Goal: Task Accomplishment & Management: Use online tool/utility

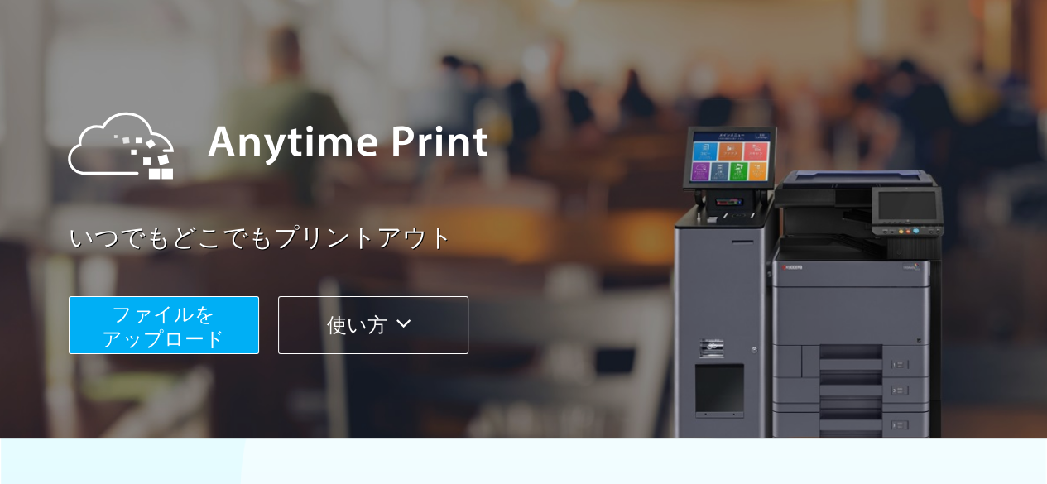
scroll to position [101, 0]
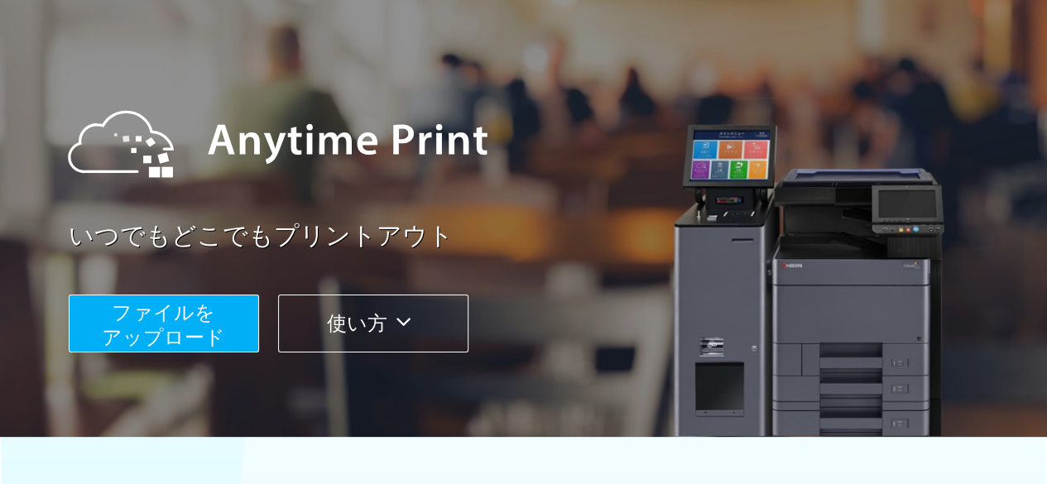
click at [174, 329] on span "ファイルを ​​アップロード" at bounding box center [163, 324] width 123 height 47
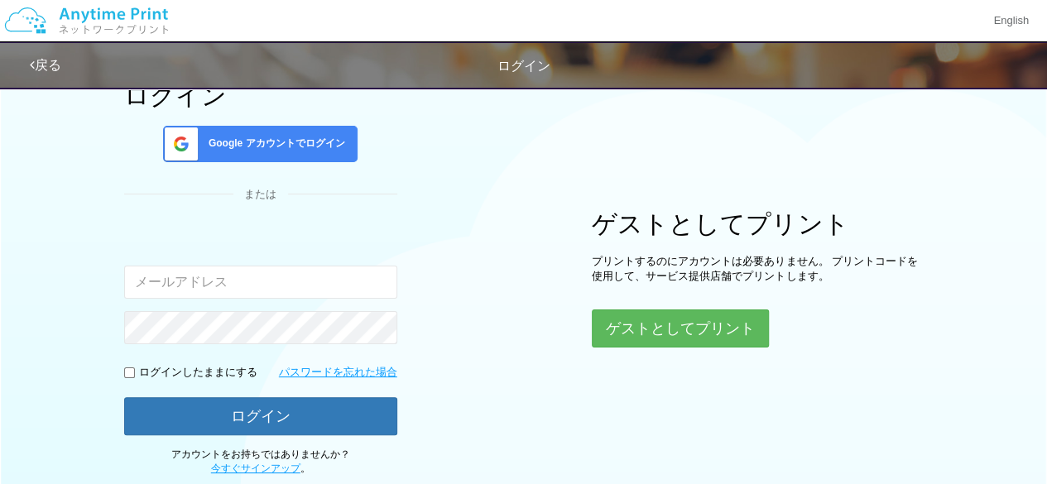
scroll to position [179, 0]
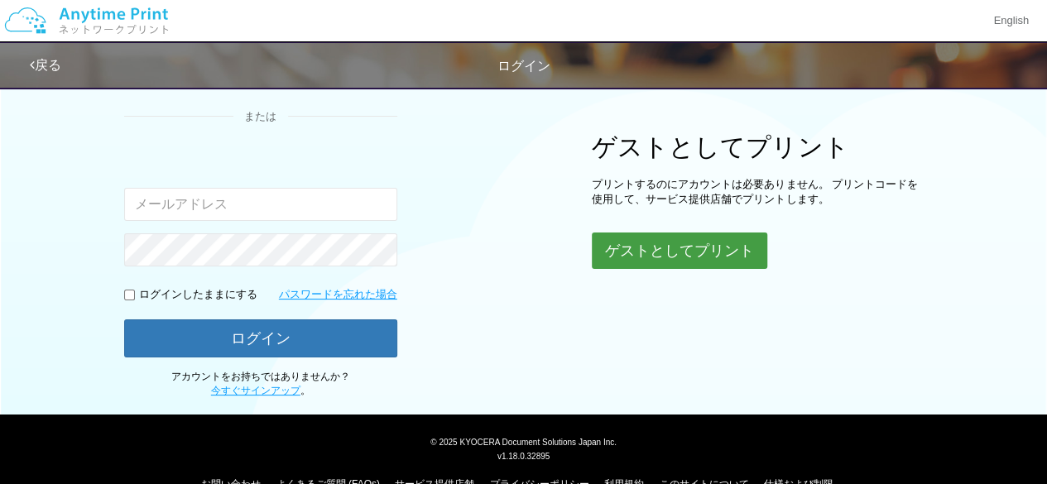
click at [700, 250] on button "ゲストとしてプリント" at bounding box center [679, 251] width 175 height 36
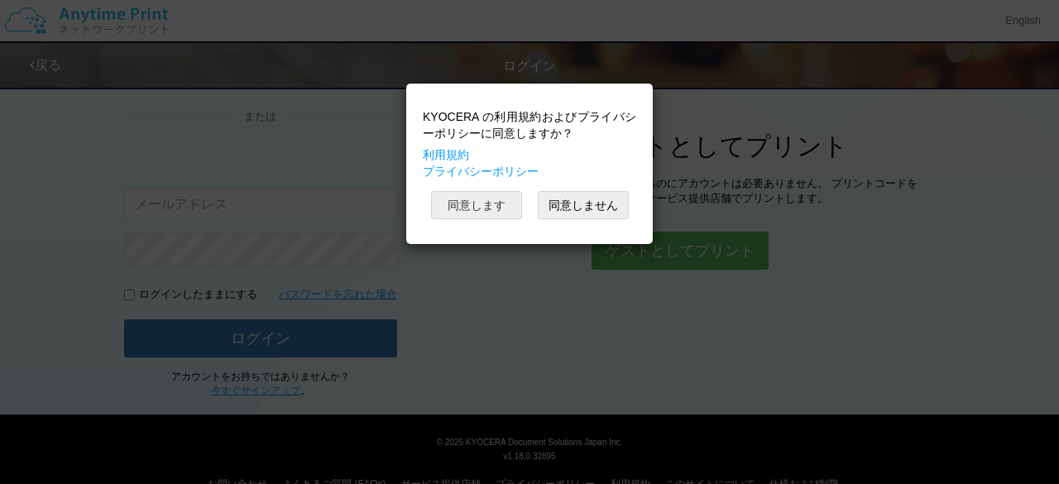
click at [489, 198] on button "同意します" at bounding box center [476, 205] width 91 height 28
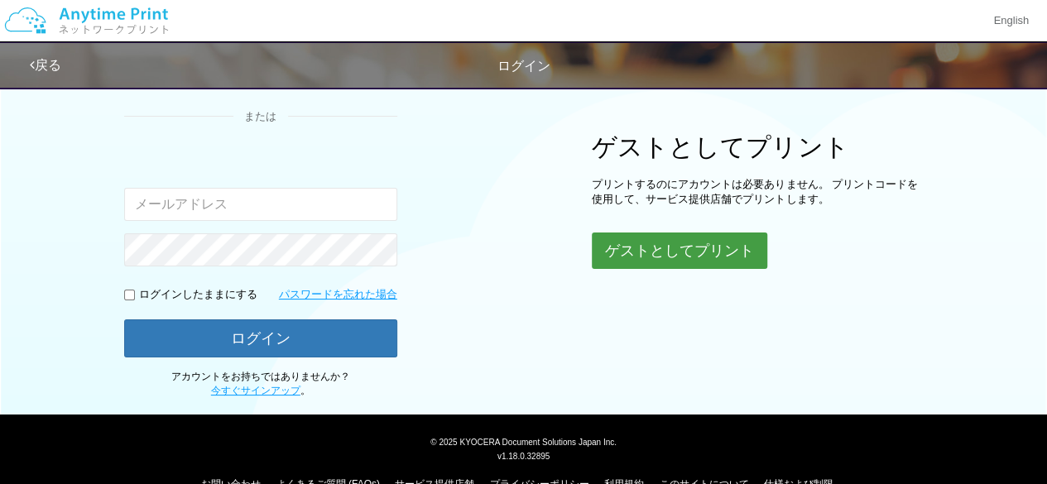
click at [640, 243] on button "ゲストとしてプリント" at bounding box center [679, 251] width 175 height 36
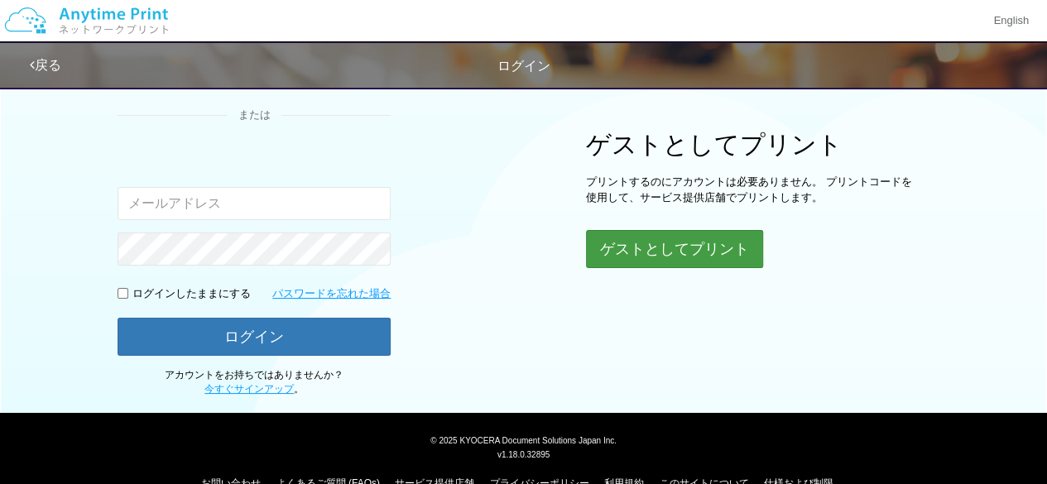
scroll to position [179, 0]
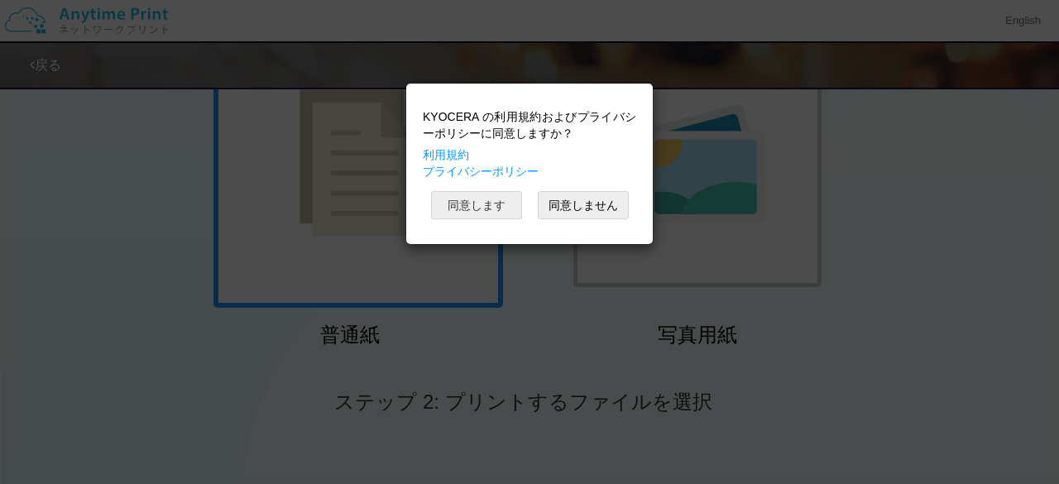
click at [481, 208] on button "同意します" at bounding box center [476, 205] width 91 height 28
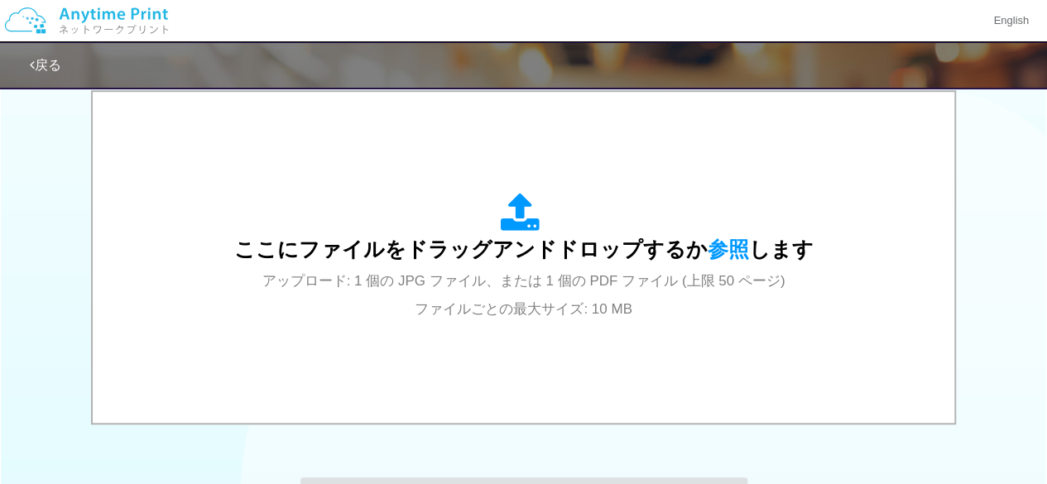
scroll to position [541, 0]
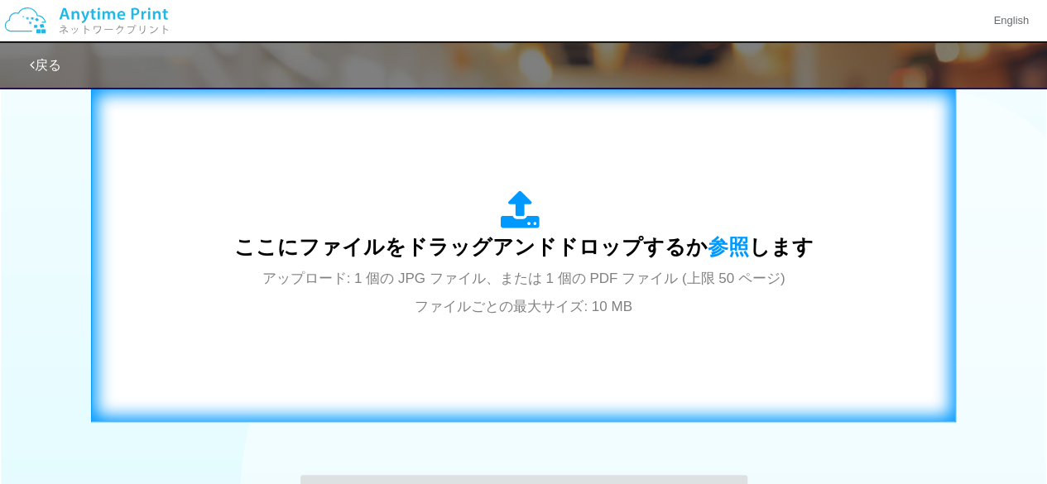
click at [522, 217] on icon at bounding box center [524, 210] width 46 height 41
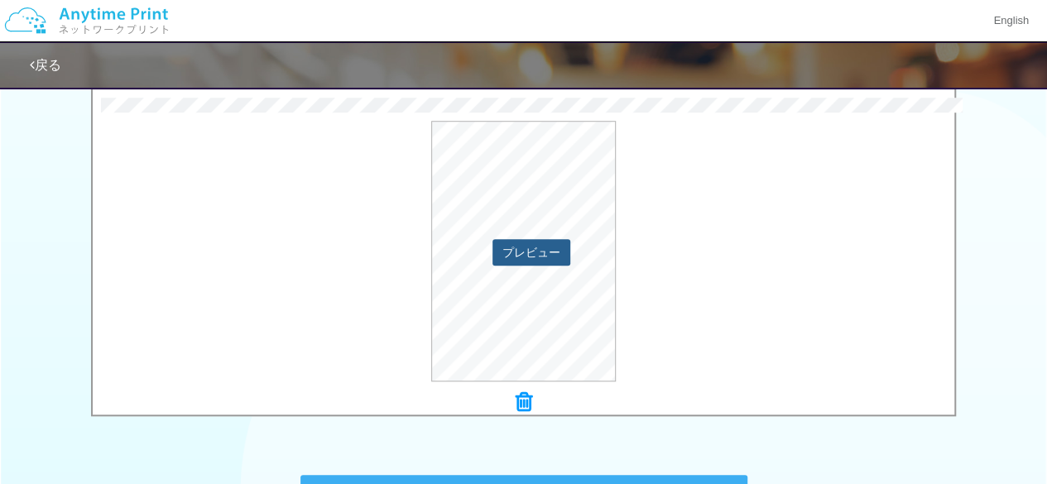
click at [525, 254] on button "プレビュー" at bounding box center [532, 252] width 78 height 26
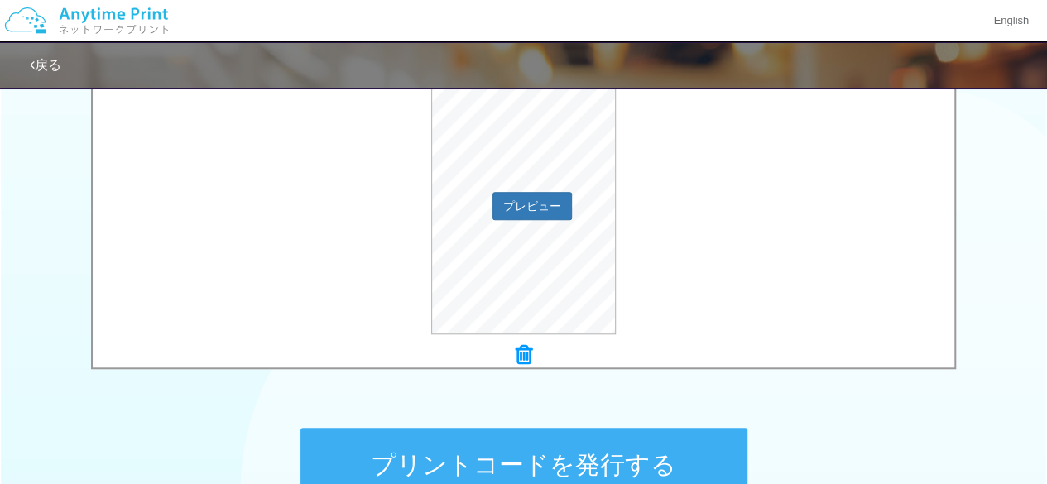
scroll to position [586, 0]
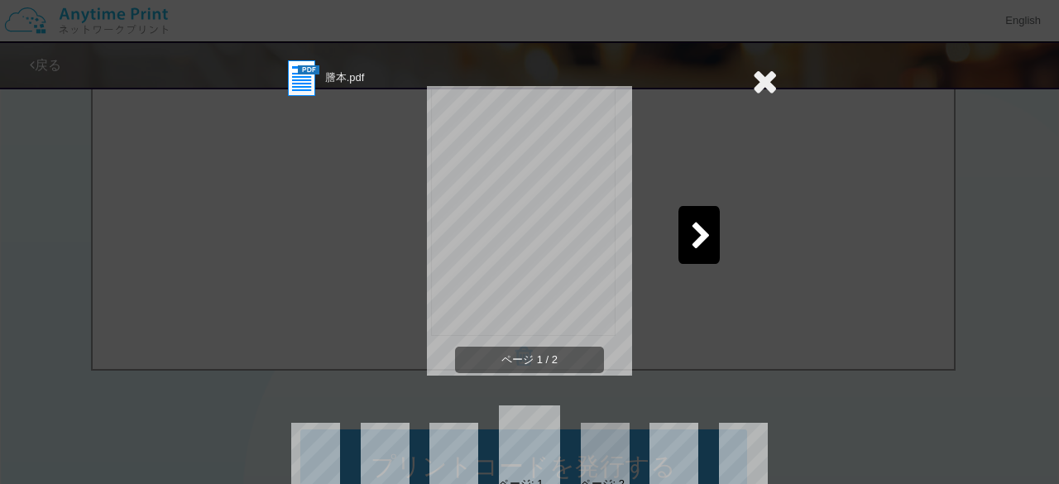
click at [754, 83] on icon at bounding box center [765, 81] width 26 height 33
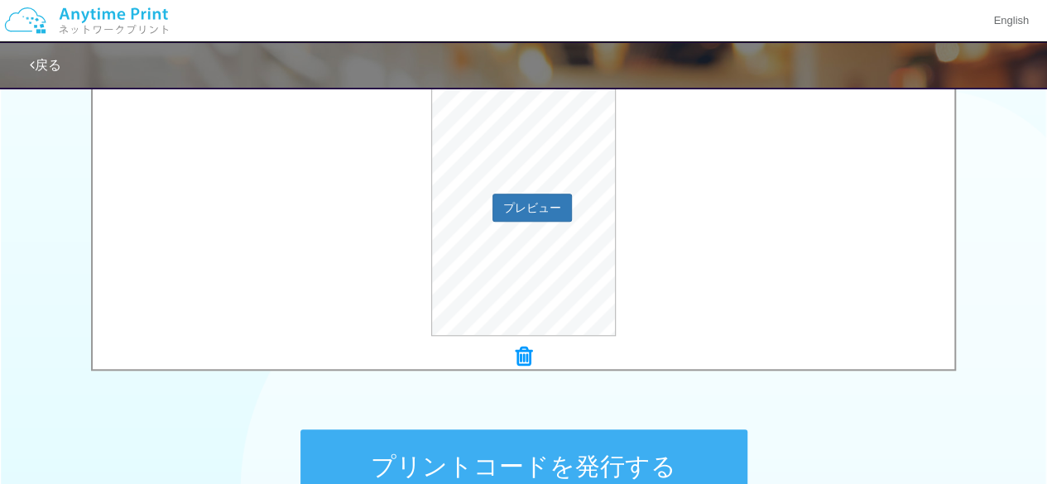
scroll to position [704, 0]
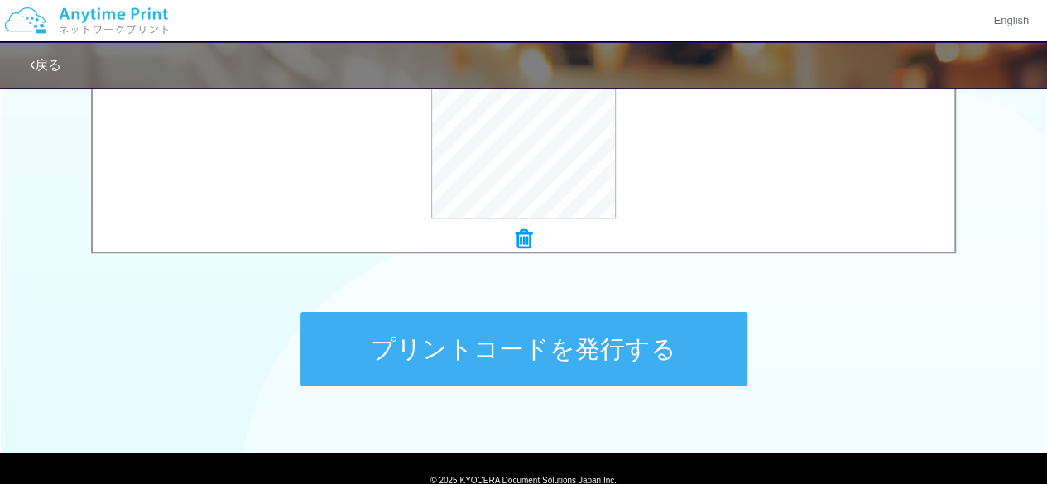
click at [587, 330] on button "プリントコードを発行する" at bounding box center [523, 349] width 447 height 74
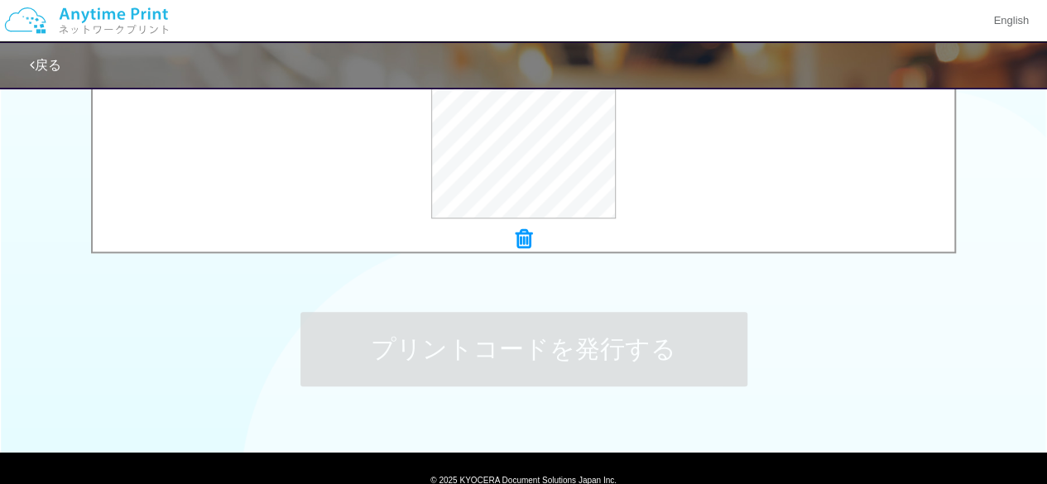
scroll to position [0, 0]
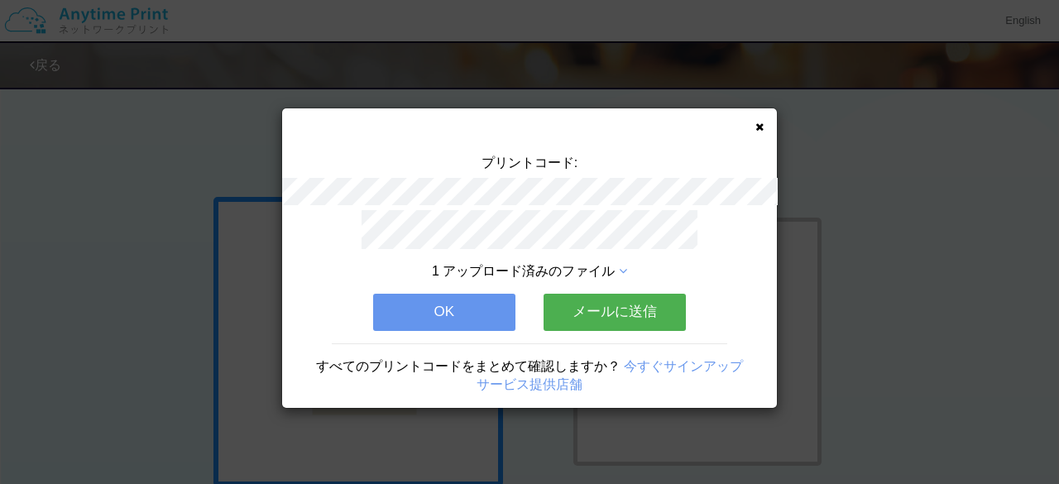
click at [492, 304] on button "OK" at bounding box center [444, 312] width 142 height 36
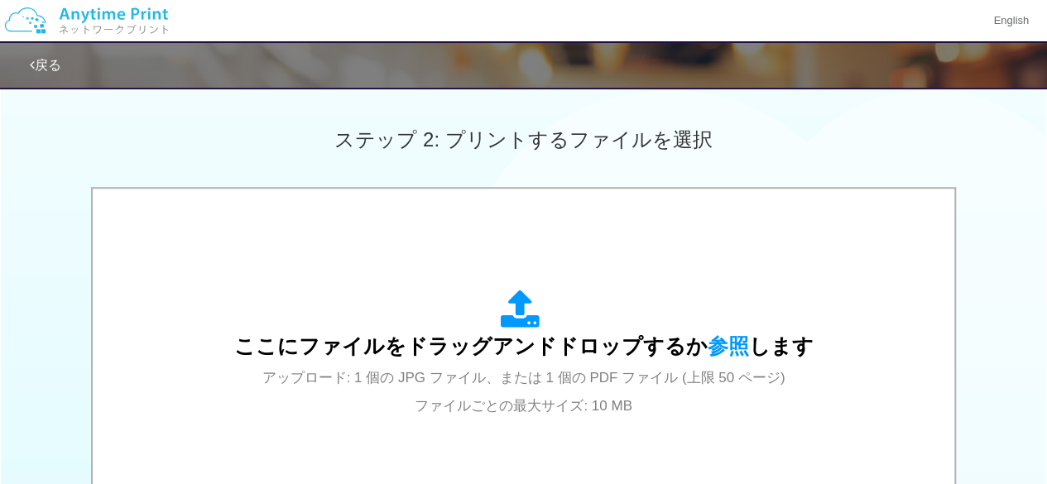
scroll to position [442, 0]
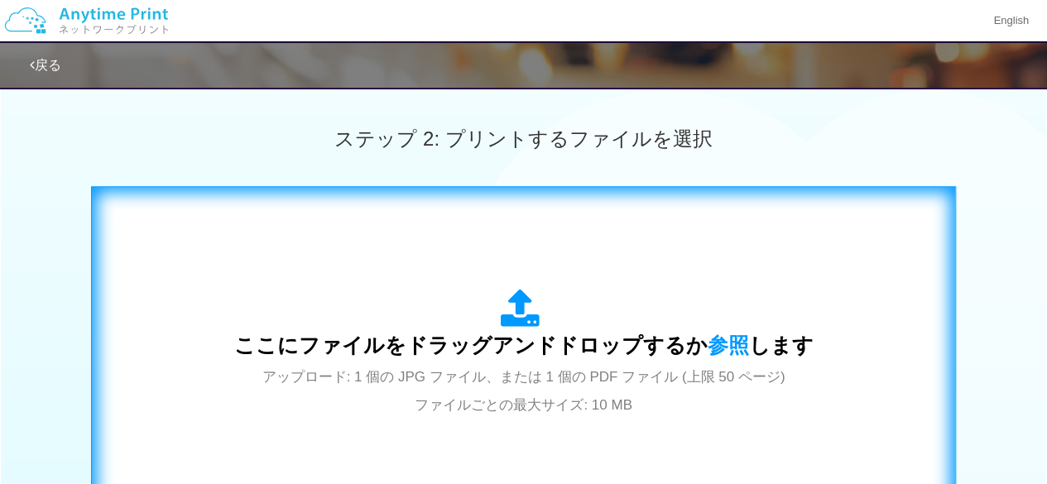
click at [525, 302] on icon at bounding box center [524, 309] width 46 height 41
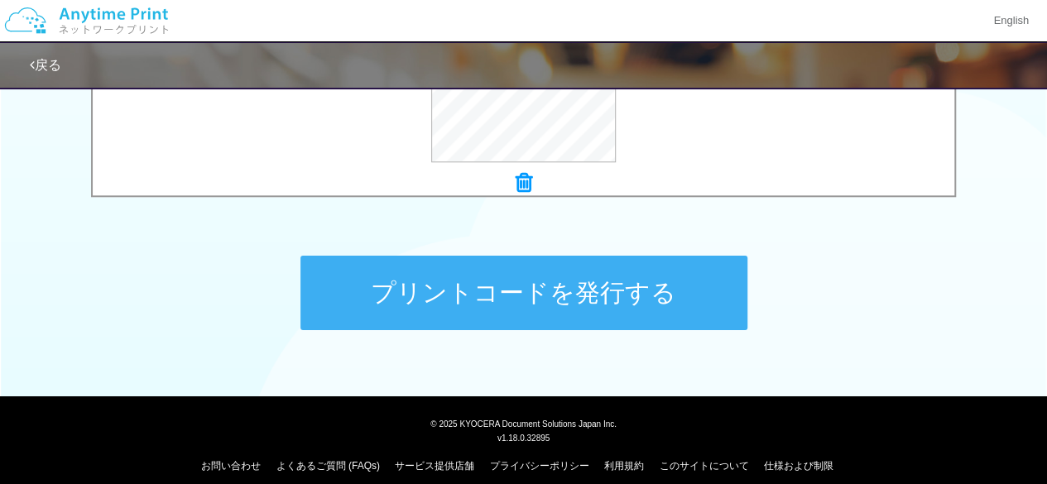
scroll to position [761, 0]
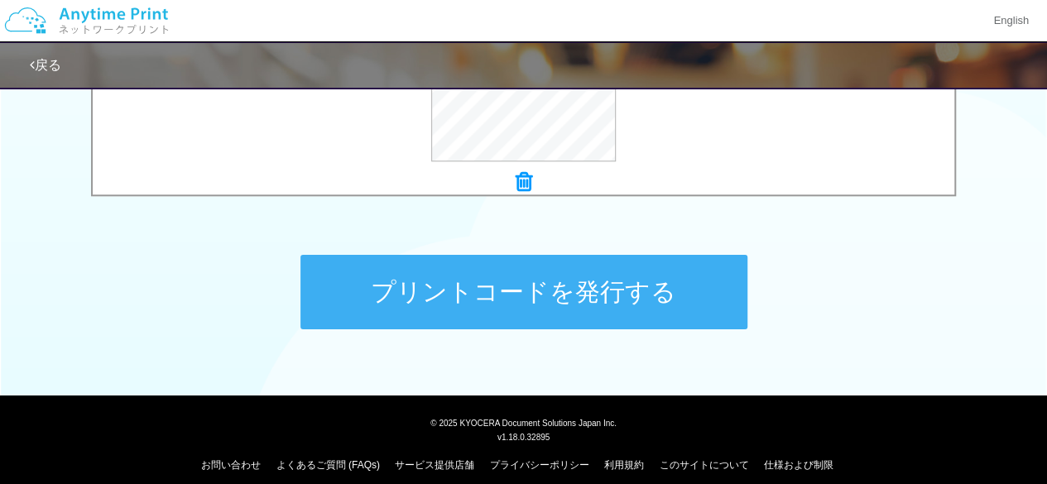
click at [608, 297] on button "プリントコードを発行する" at bounding box center [523, 292] width 447 height 74
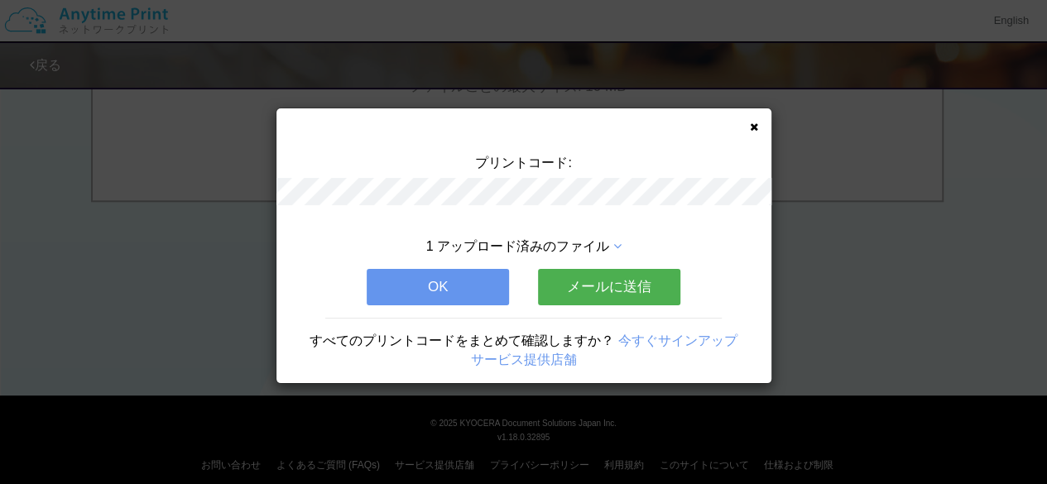
scroll to position [0, 0]
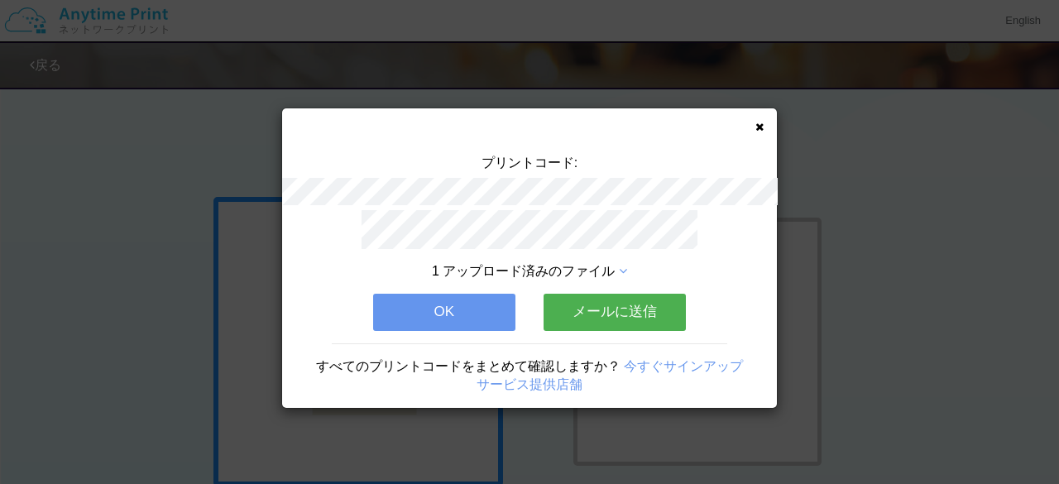
click at [459, 304] on button "OK" at bounding box center [444, 312] width 142 height 36
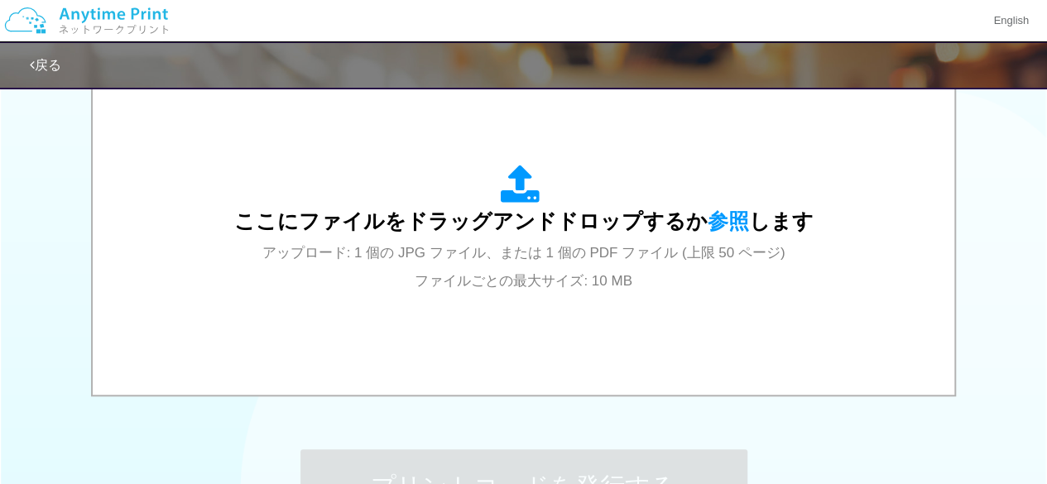
scroll to position [568, 0]
click at [459, 304] on div "ここにファイルをドラッグアンドドロップするか 参照 します アップロード: 1 個の JPG ファイル、または 1 個の PDF ファイル (上限 50 ペー…" at bounding box center [523, 228] width 829 height 298
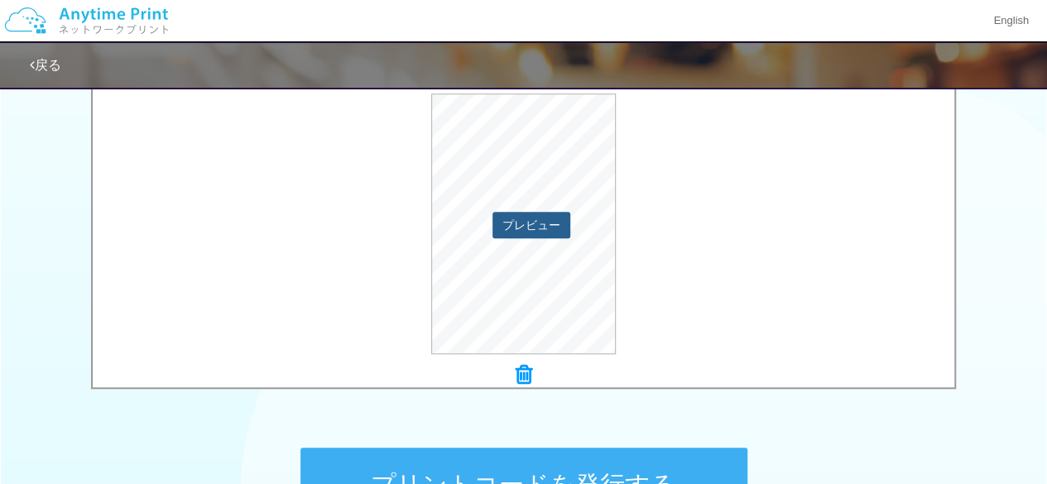
click at [523, 224] on button "プレビュー" at bounding box center [532, 225] width 78 height 26
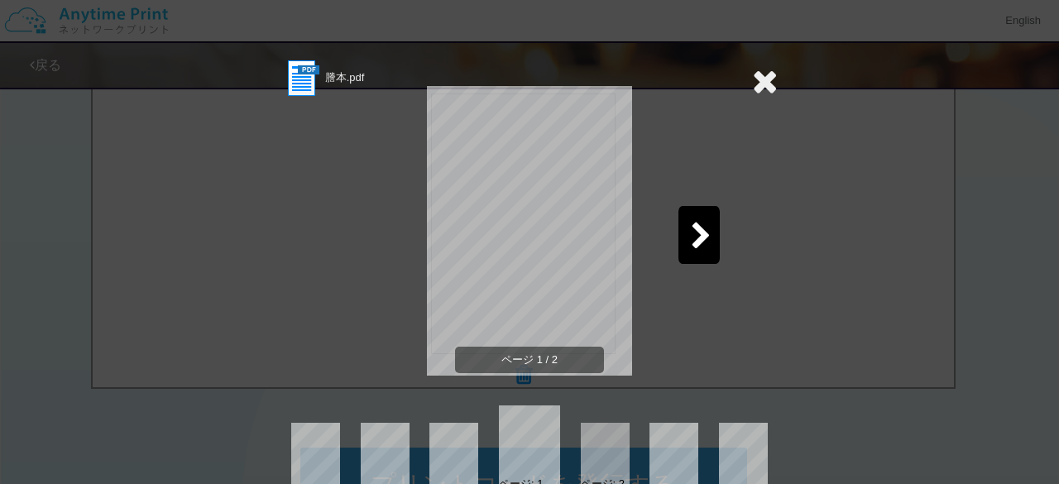
click at [754, 74] on icon at bounding box center [765, 81] width 26 height 33
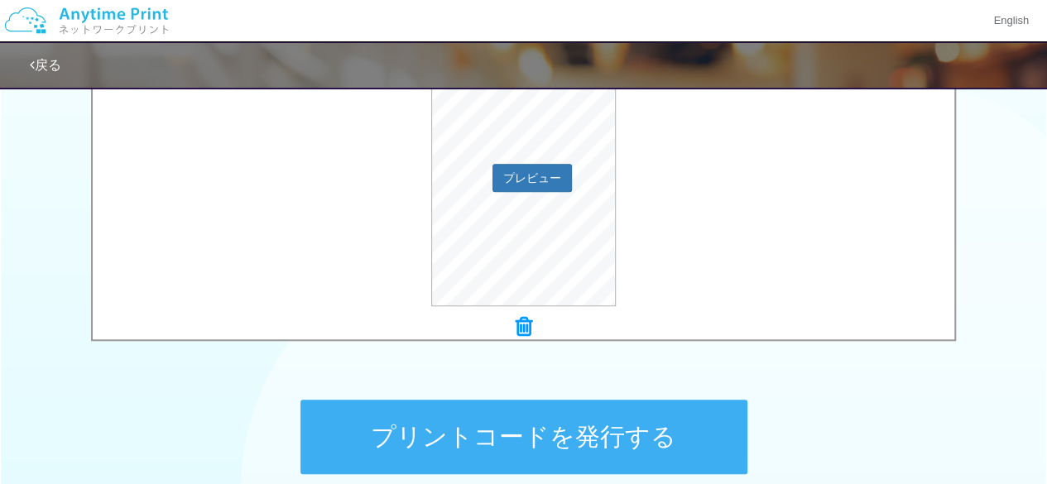
scroll to position [617, 0]
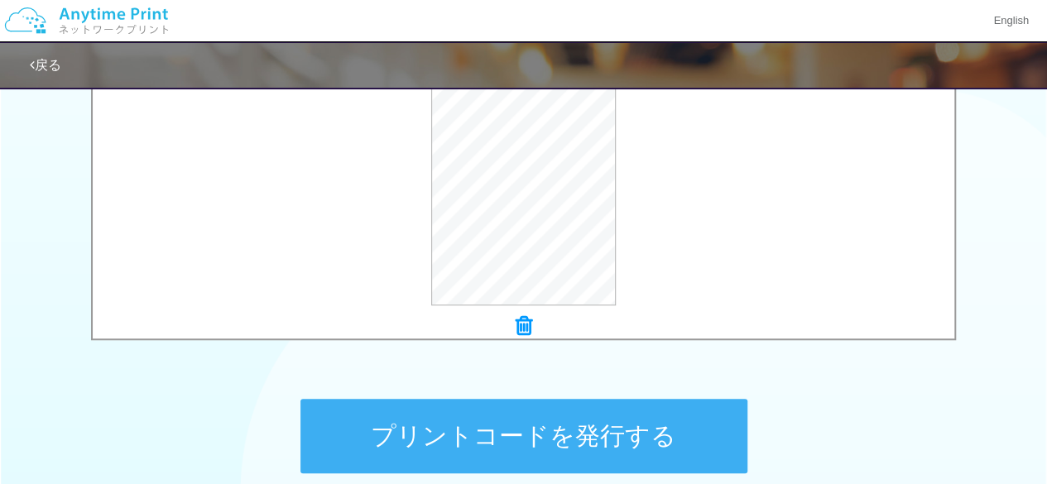
click at [522, 327] on icon at bounding box center [524, 326] width 17 height 22
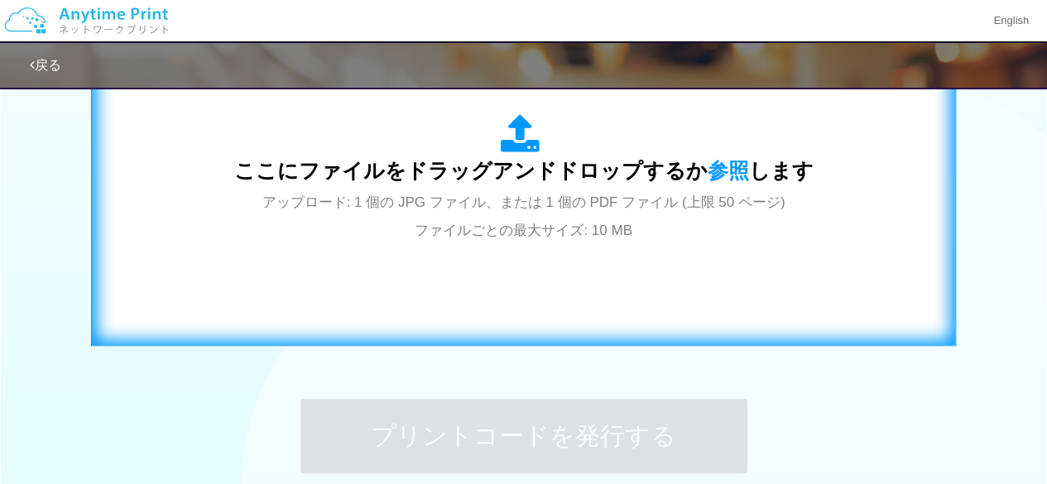
click at [550, 206] on span "アップロード: 1 個の JPG ファイル、または 1 個の PDF ファイル (上限 50 ページ) ファイルごとの最大サイズ: 10 MB" at bounding box center [523, 217] width 523 height 44
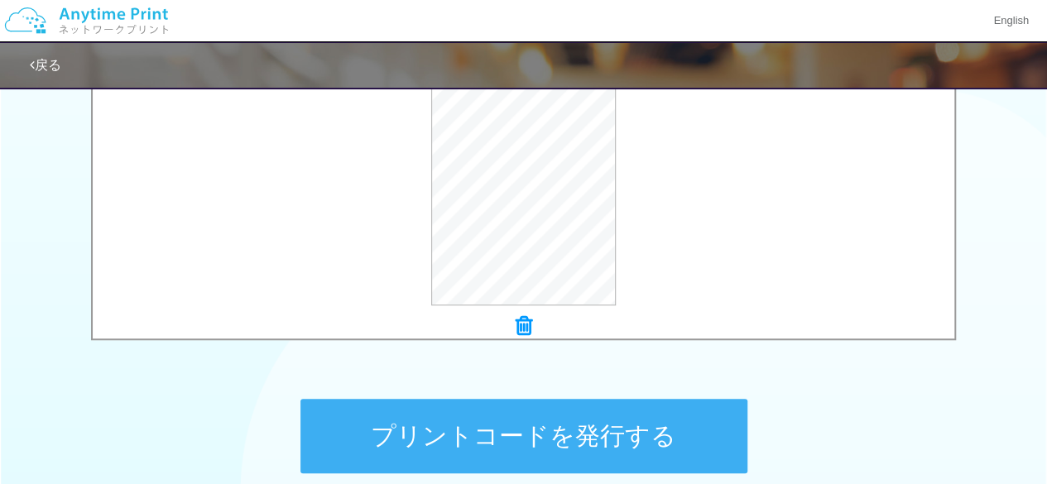
click at [586, 416] on button "プリントコードを発行する" at bounding box center [523, 436] width 447 height 74
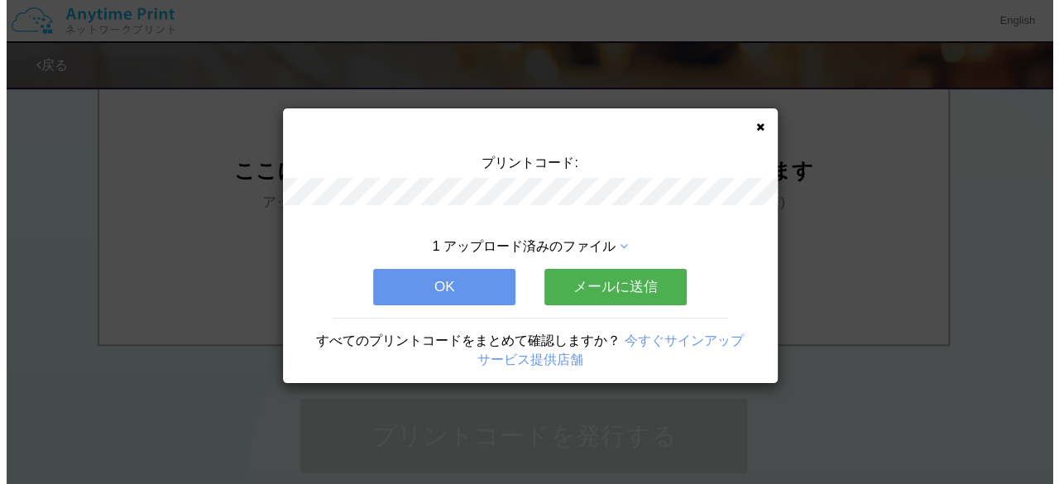
scroll to position [0, 0]
